Goal: Task Accomplishment & Management: Use online tool/utility

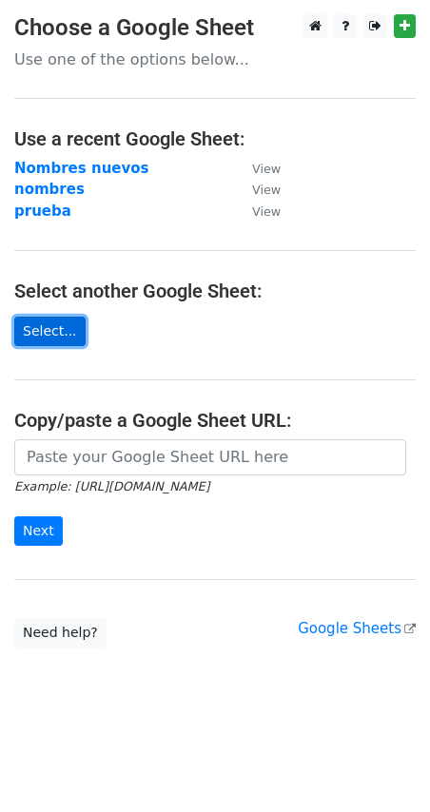
click at [20, 327] on link "Select..." at bounding box center [49, 331] width 71 height 29
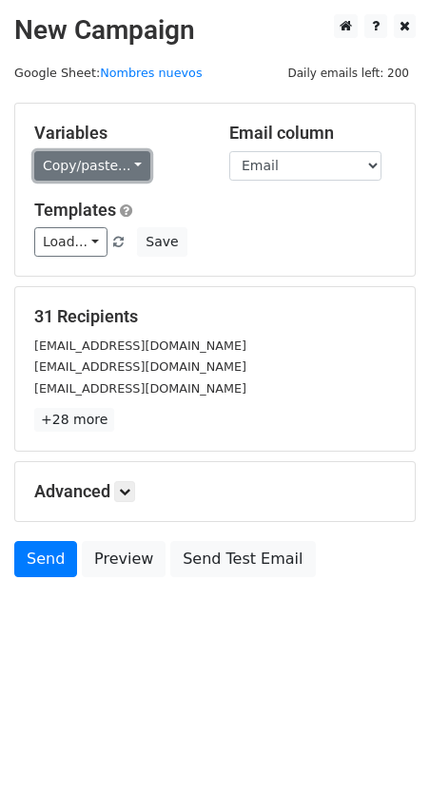
click at [107, 154] on link "Copy/paste..." at bounding box center [92, 165] width 116 height 29
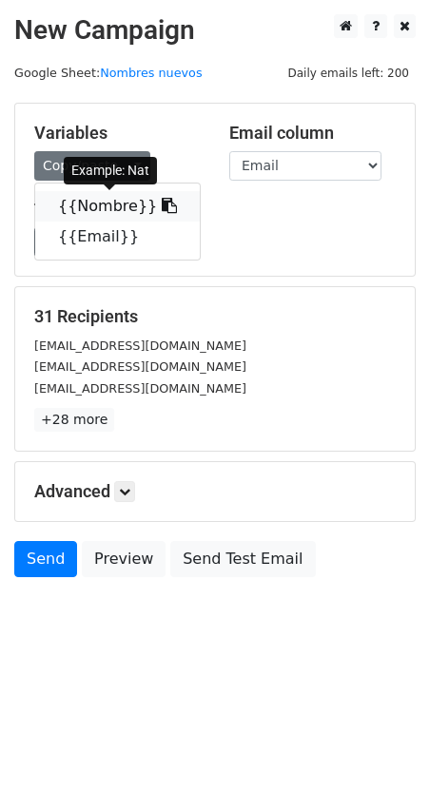
click at [130, 198] on link "{{Nombre}}" at bounding box center [117, 206] width 164 height 30
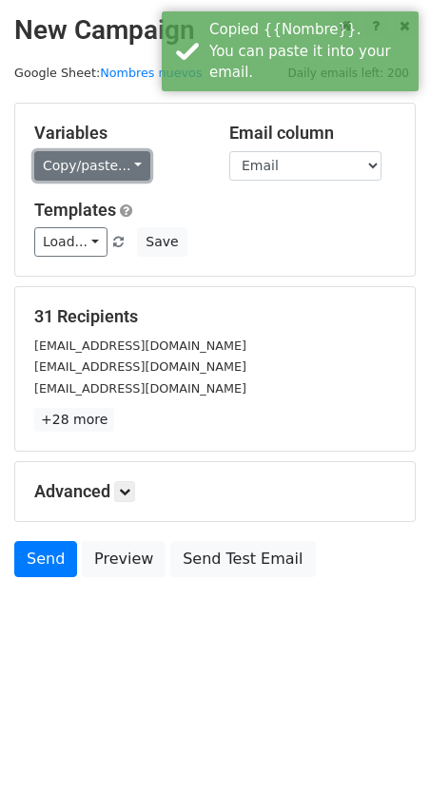
click at [94, 160] on link "Copy/paste..." at bounding box center [92, 165] width 116 height 29
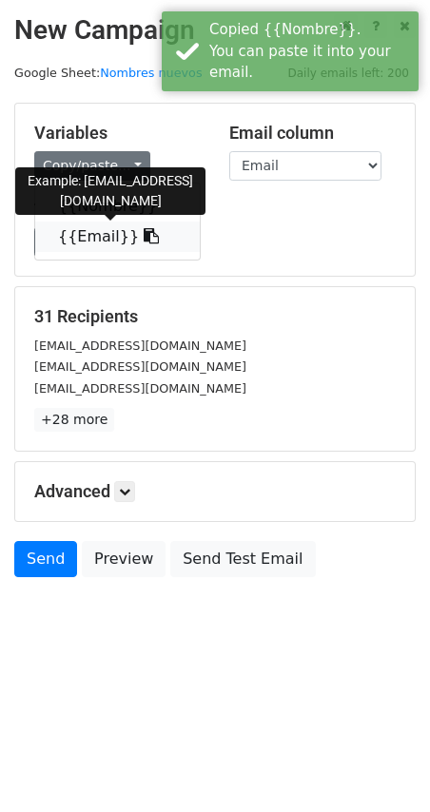
click at [87, 230] on link "{{Email}}" at bounding box center [117, 236] width 164 height 30
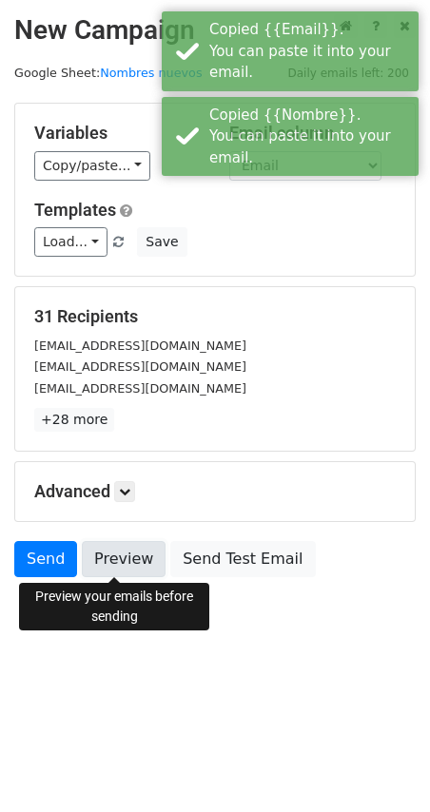
click at [131, 558] on link "Preview" at bounding box center [124, 559] width 84 height 36
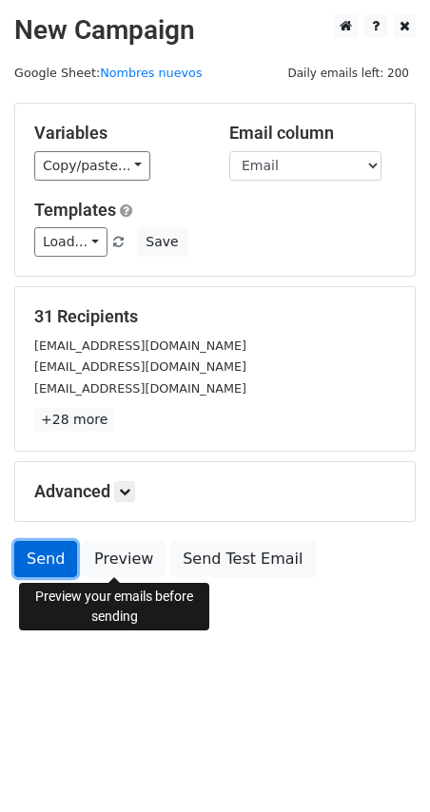
click at [54, 563] on link "Send" at bounding box center [45, 559] width 63 height 36
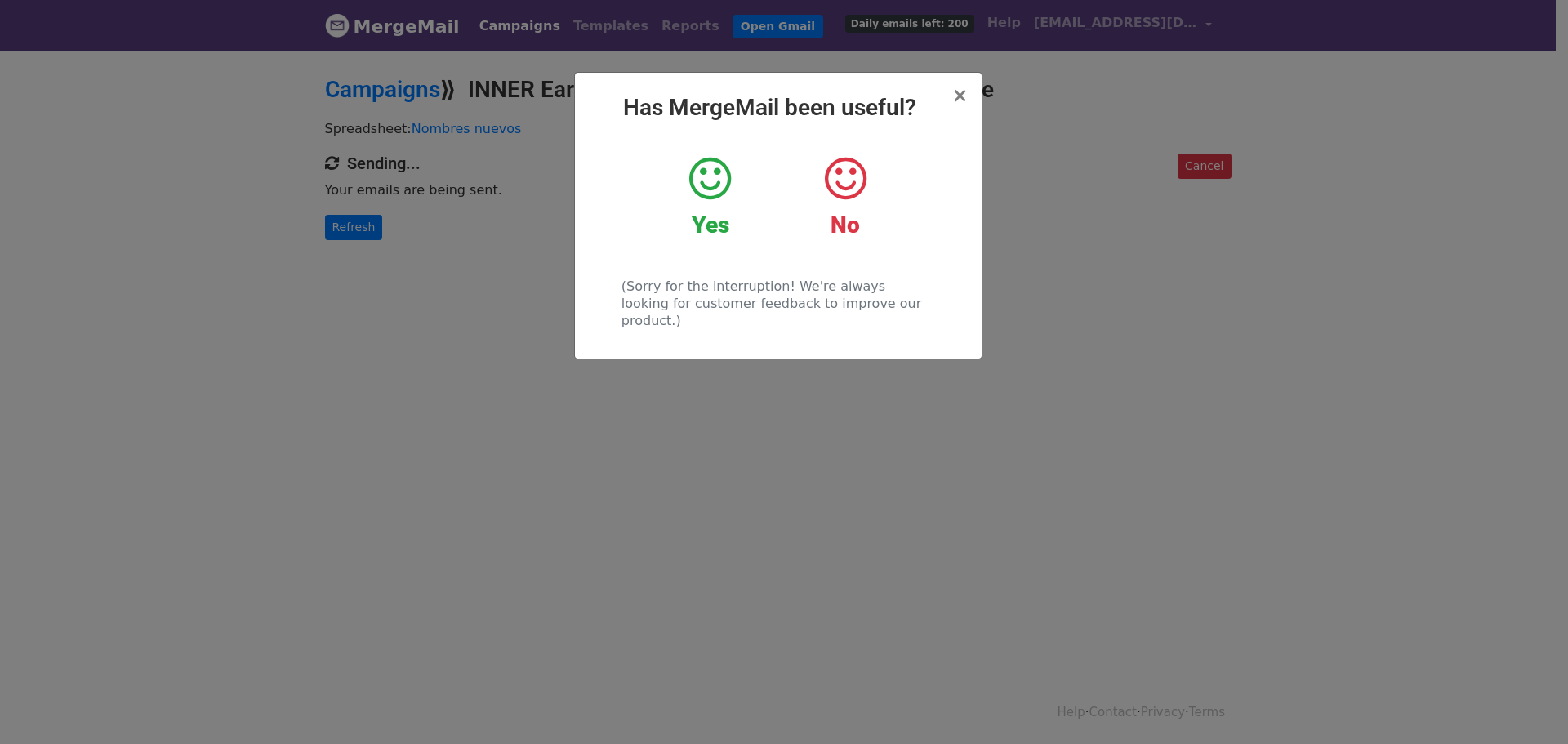
click at [693, 191] on icon at bounding box center [710, 179] width 41 height 49
